Goal: Task Accomplishment & Management: Use online tool/utility

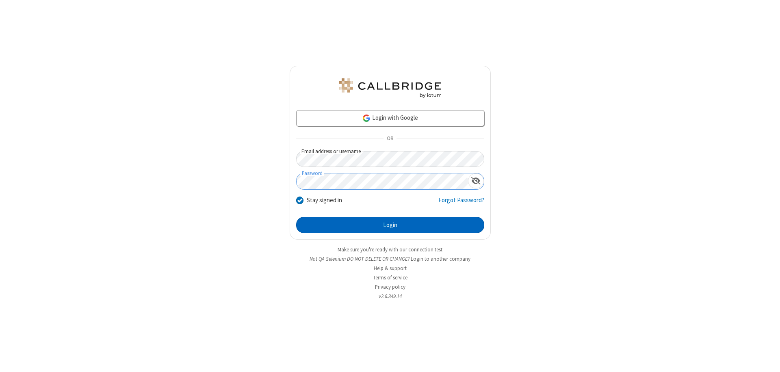
click at [390, 225] on button "Login" at bounding box center [390, 225] width 188 height 16
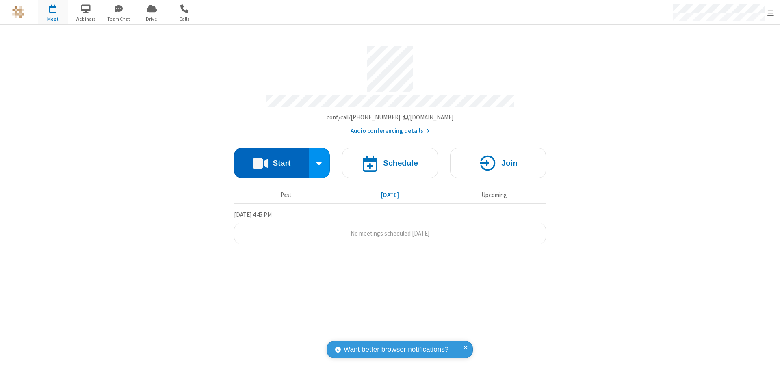
click at [272, 159] on button "Start" at bounding box center [271, 163] width 75 height 30
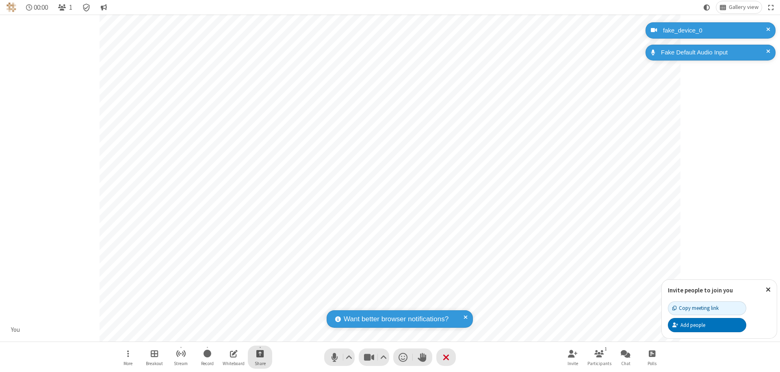
click at [260, 354] on span "Start sharing" at bounding box center [261, 354] width 8 height 10
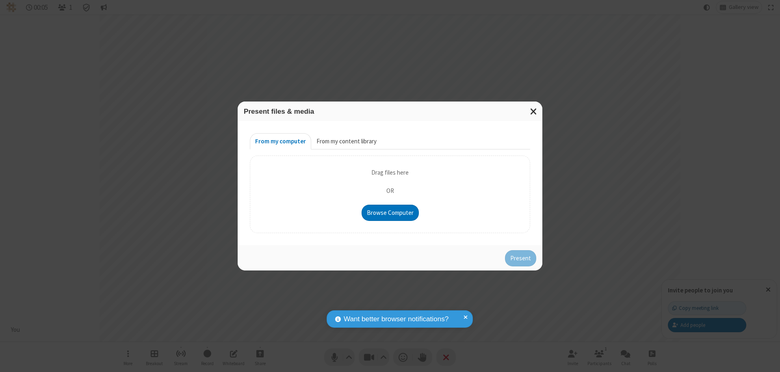
click at [346, 141] on button "From my content library" at bounding box center [346, 141] width 71 height 16
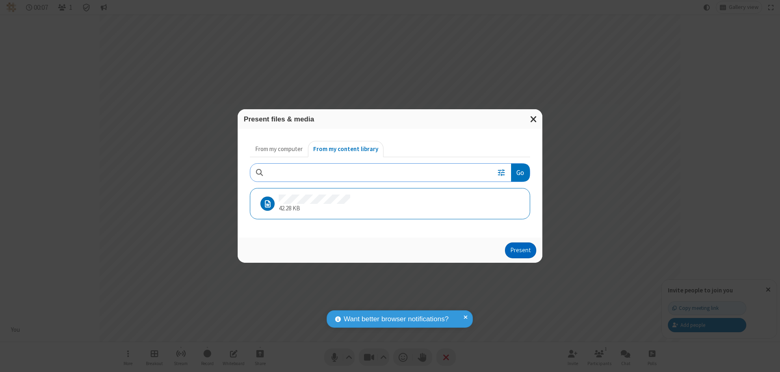
click at [522, 250] on button "Present" at bounding box center [520, 251] width 31 height 16
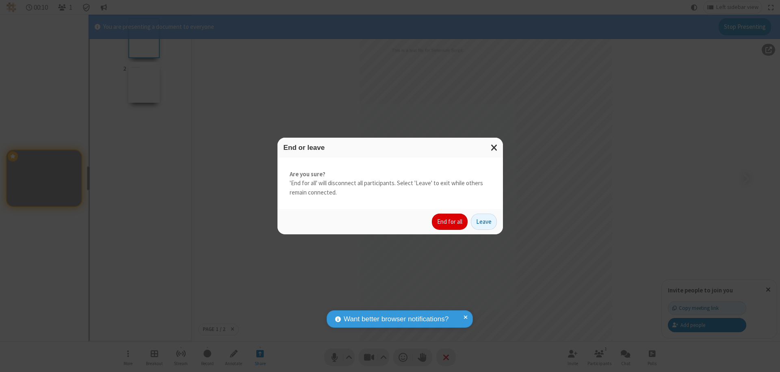
click at [450, 222] on button "End for all" at bounding box center [450, 222] width 36 height 16
